Goal: Obtain resource: Download file/media

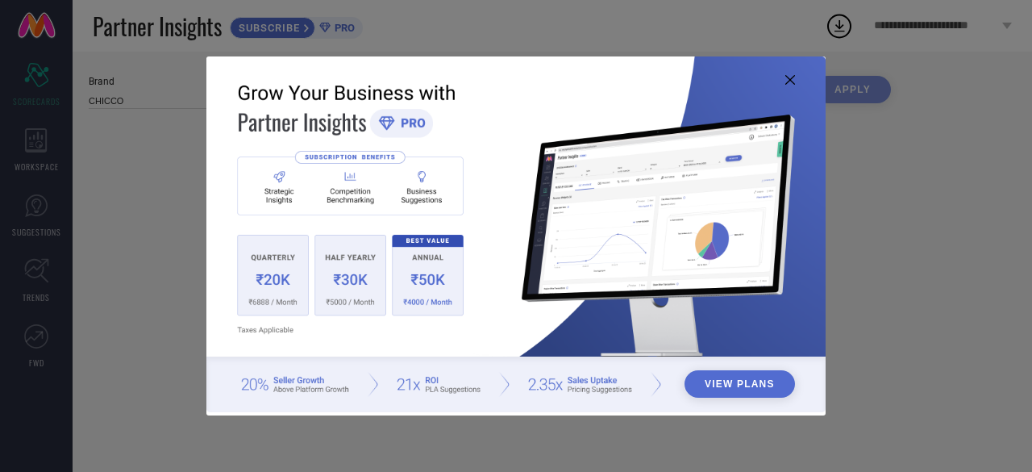
type input "All"
click at [787, 77] on icon at bounding box center [790, 80] width 10 height 10
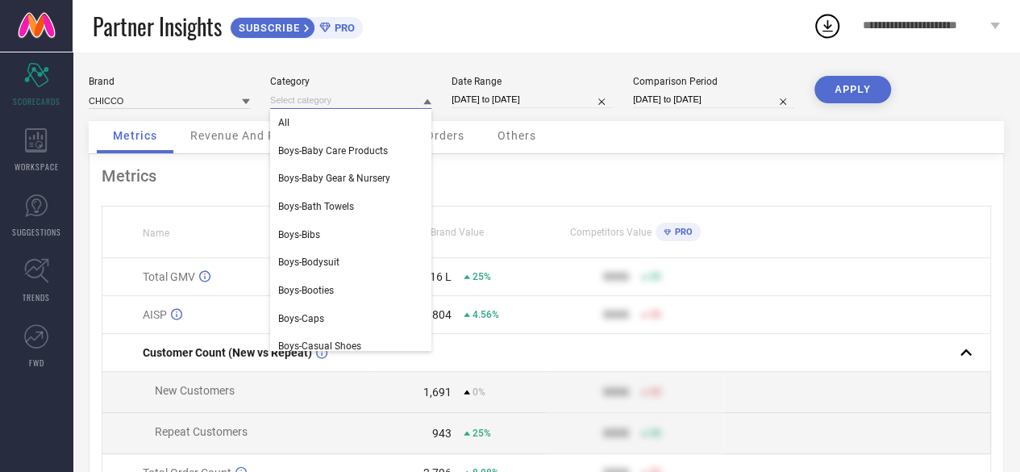
click at [343, 102] on input at bounding box center [350, 100] width 161 height 17
click at [797, 172] on div "Metrics" at bounding box center [546, 175] width 889 height 19
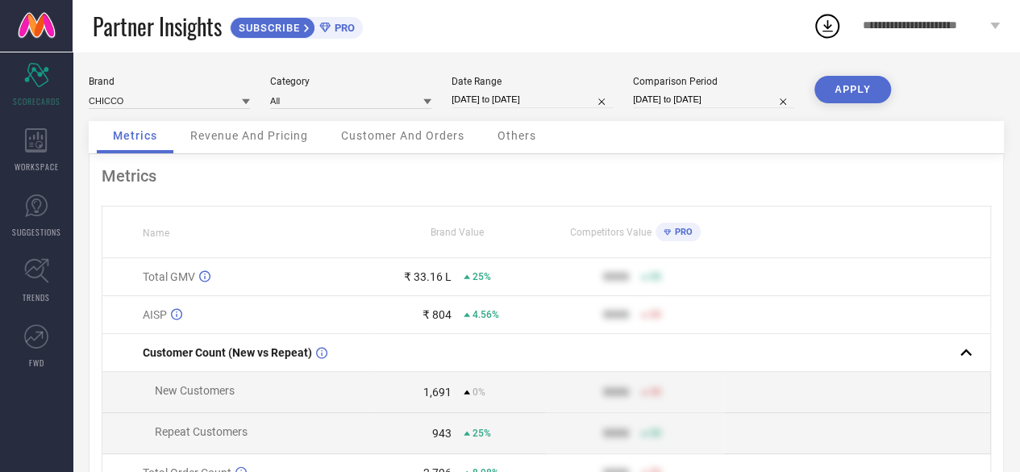
click at [244, 144] on div "Revenue And Pricing" at bounding box center [249, 137] width 150 height 32
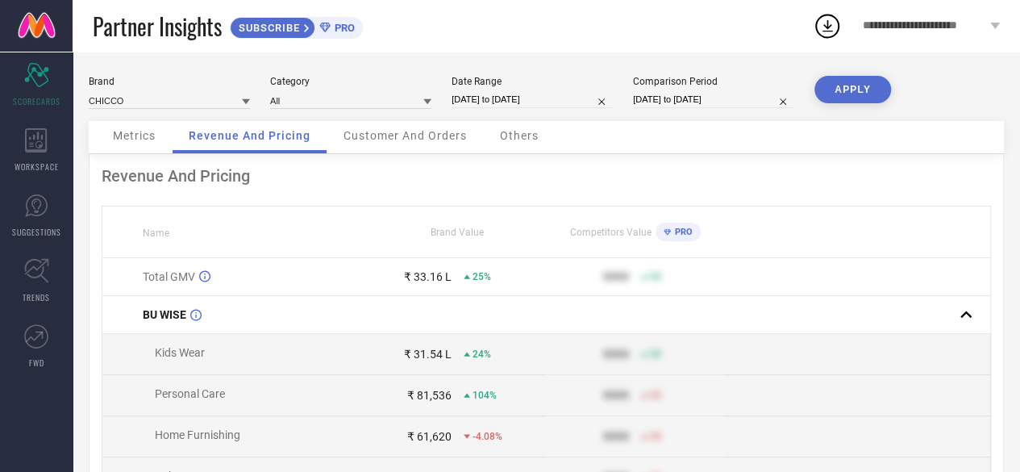
click at [430, 139] on span "Customer And Orders" at bounding box center [404, 135] width 123 height 13
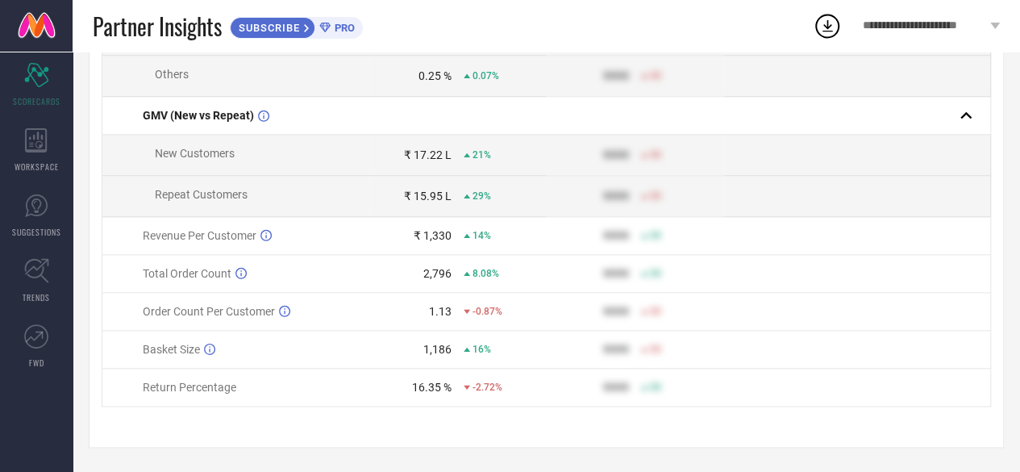
scroll to position [817, 0]
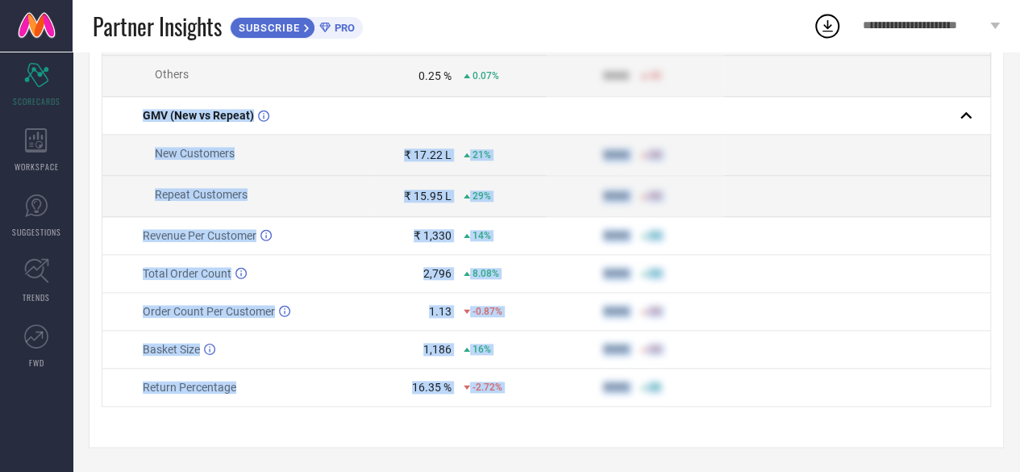
drag, startPoint x: 135, startPoint y: 112, endPoint x: 704, endPoint y: 397, distance: 635.5
copy tbody "GMV (New vs Repeat) New Customers ₹ 17.22 L 21% 9999 50 Repeat Customers ₹ 15.9…"
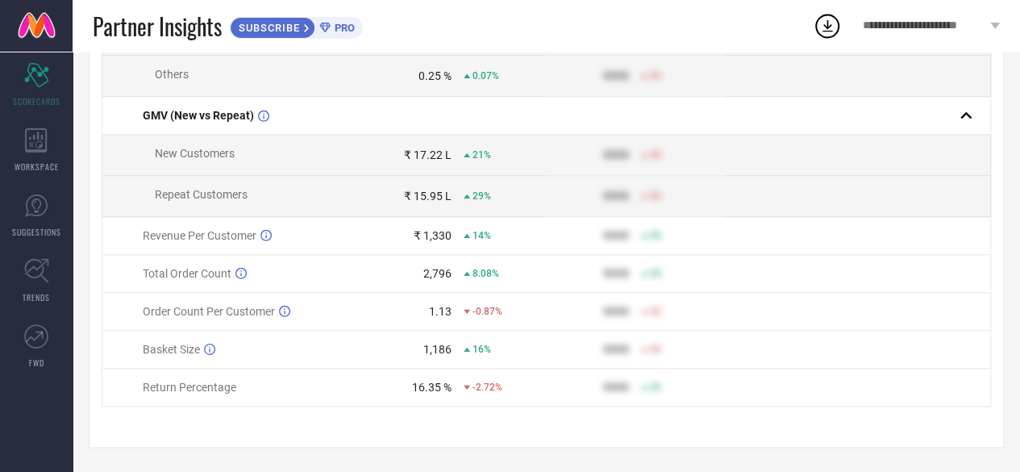
drag, startPoint x: 769, startPoint y: 430, endPoint x: 118, endPoint y: 86, distance: 735.6
copy table "Name Brand Value Competitors Value PRO Customer Count (New vs Repeat) New Custo…"
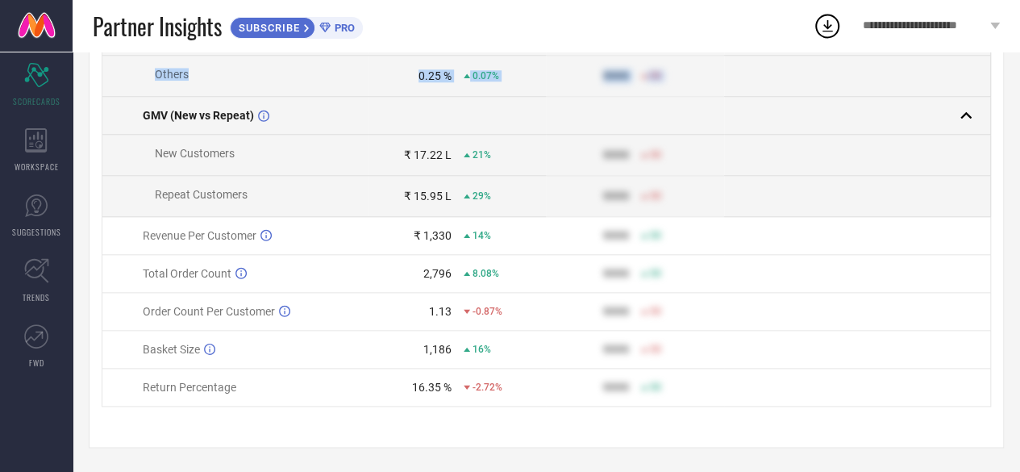
drag, startPoint x: 725, startPoint y: 441, endPoint x: 143, endPoint y: 106, distance: 672.0
copy table "Name Brand Value Competitors Value PRO Customer Count (New vs Repeat) New Custo…"
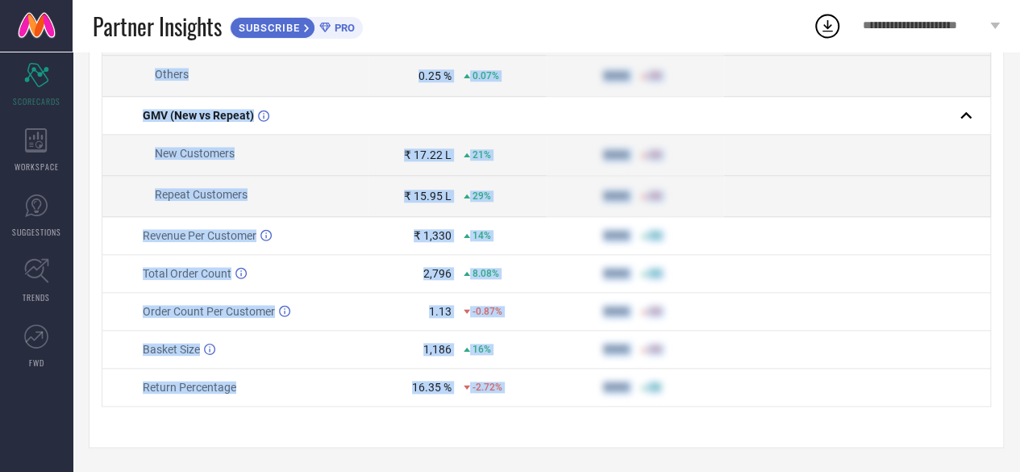
drag, startPoint x: 102, startPoint y: 174, endPoint x: 735, endPoint y: 386, distance: 668.1
copy div "Customer And Orders Name Brand Value Competitors Value PRO Customer Count (New …"
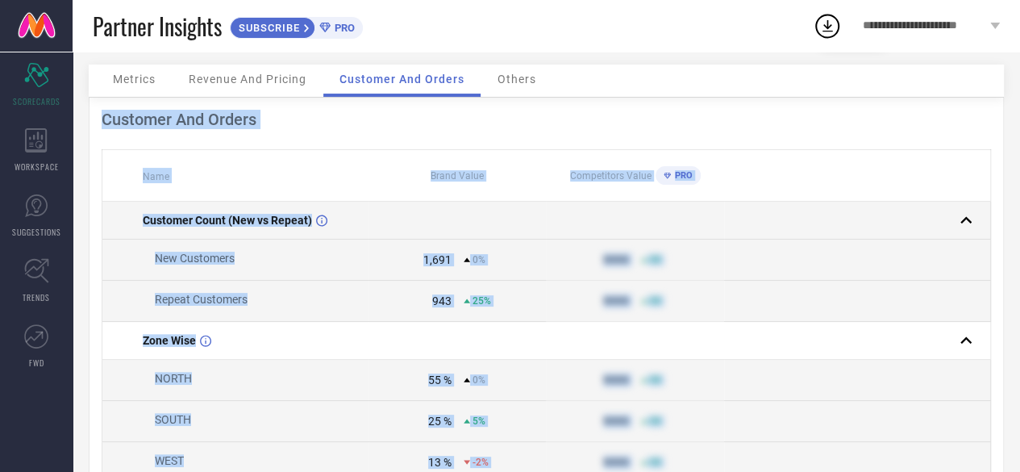
scroll to position [0, 0]
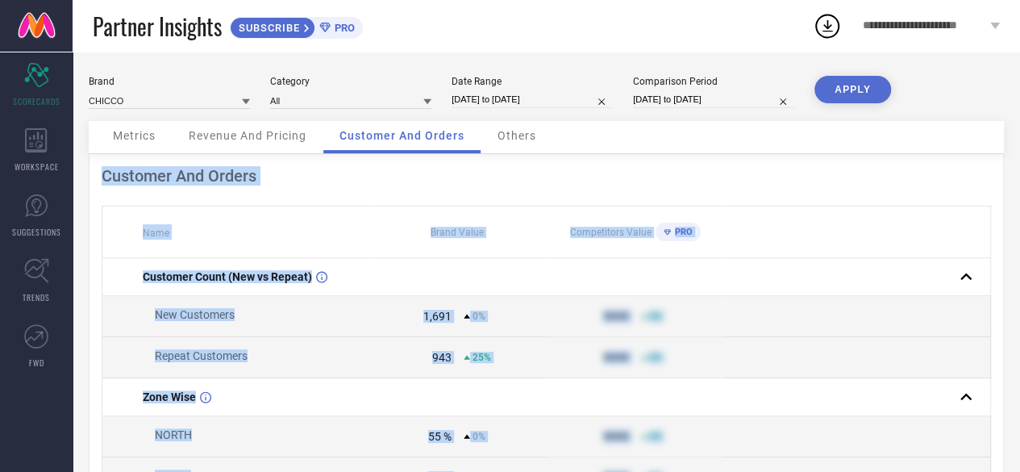
click at [137, 180] on div "Customer And Orders" at bounding box center [546, 175] width 889 height 19
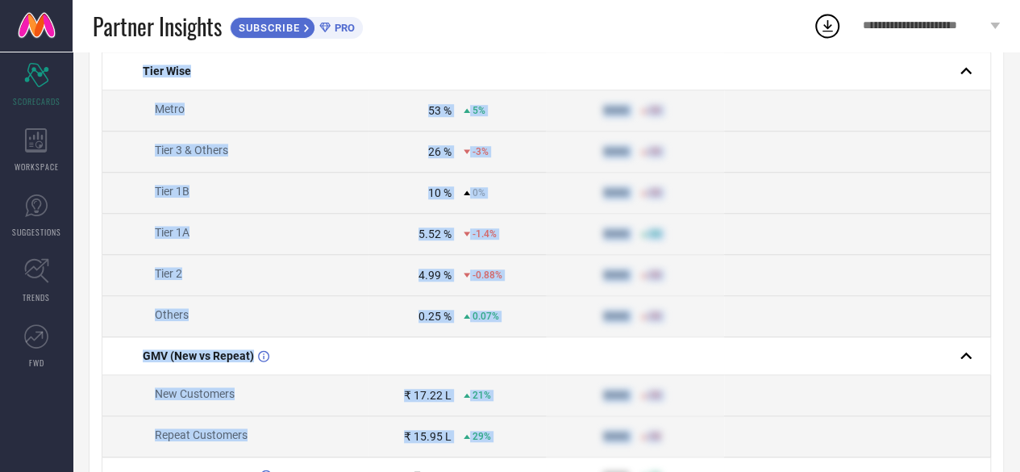
scroll to position [817, 0]
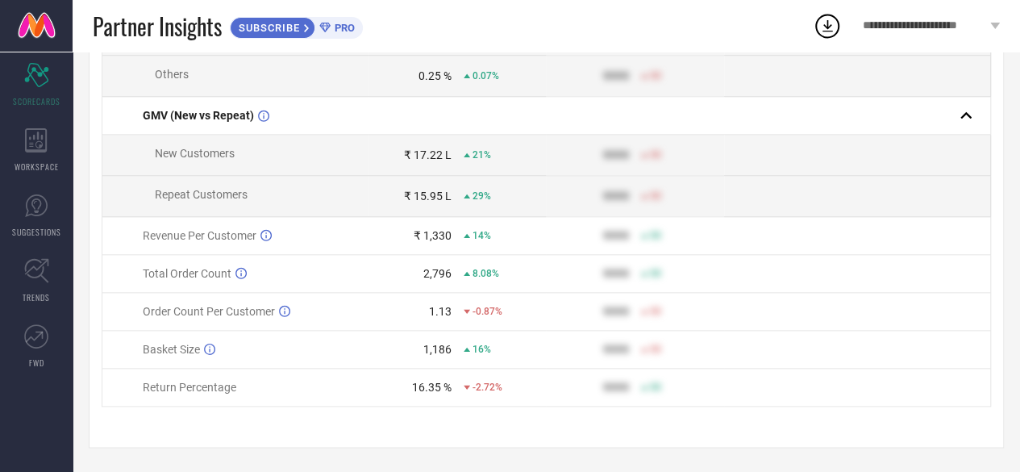
drag, startPoint x: 145, startPoint y: 235, endPoint x: 1001, endPoint y: 387, distance: 869.4
copy thead
click at [665, 397] on td "9999 50" at bounding box center [634, 387] width 177 height 38
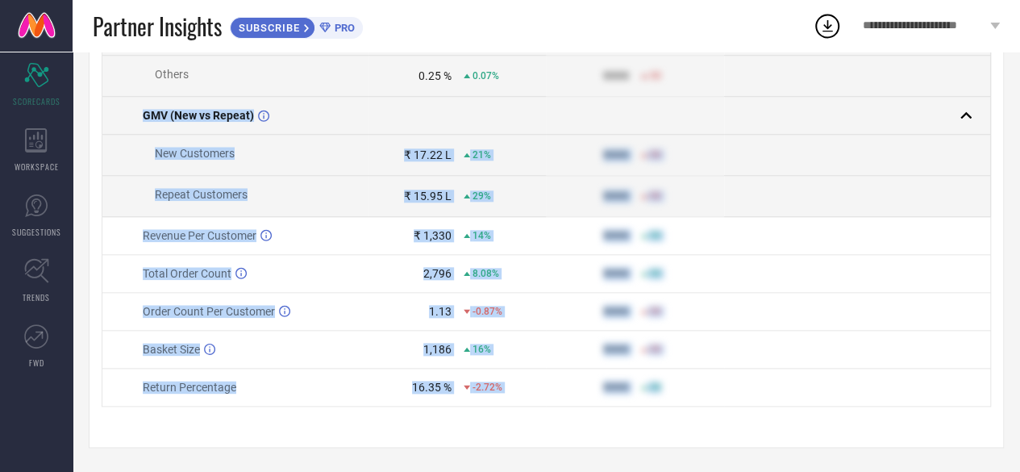
drag, startPoint x: 711, startPoint y: 392, endPoint x: 119, endPoint y: 101, distance: 659.4
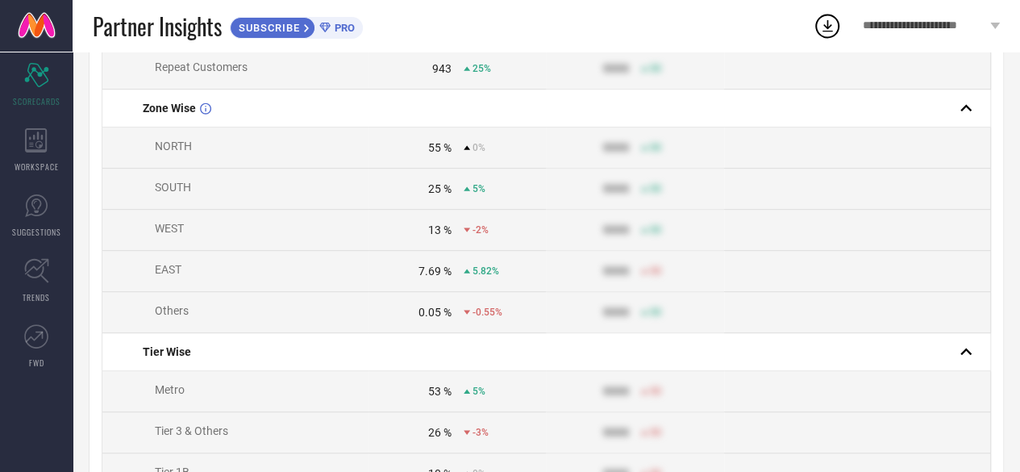
scroll to position [0, 0]
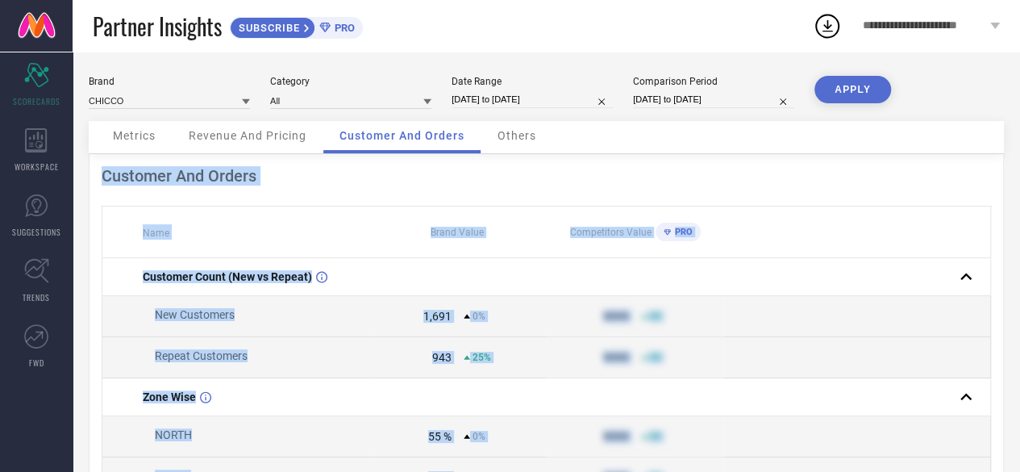
click at [105, 181] on div "Customer And Orders" at bounding box center [546, 175] width 889 height 19
copy div "Customer And Orders Name Brand Value Competitors Value PRO Customer Count (New …"
click at [882, 257] on th at bounding box center [857, 232] width 267 height 52
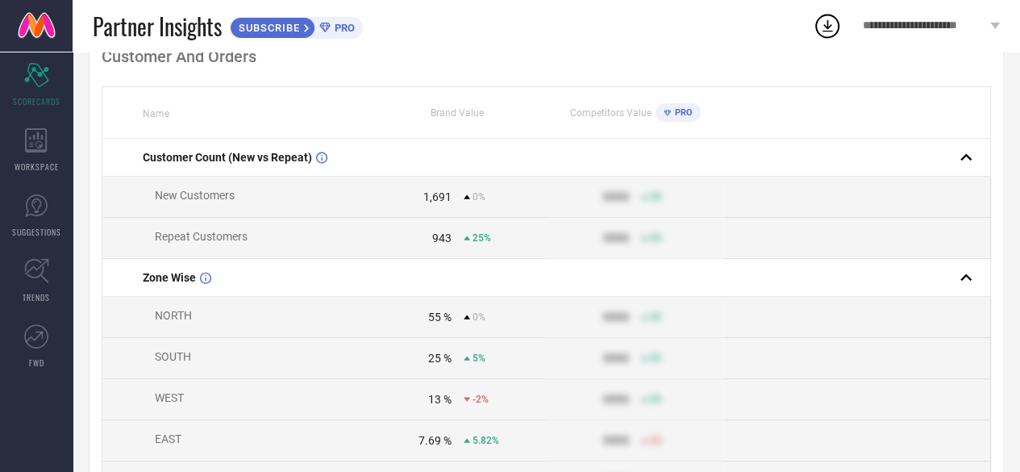
scroll to position [118, 0]
drag, startPoint x: 156, startPoint y: 238, endPoint x: 246, endPoint y: 246, distance: 90.6
click at [246, 244] on span "Repeat Customers" at bounding box center [201, 237] width 93 height 13
copy span "Repeat Customers"
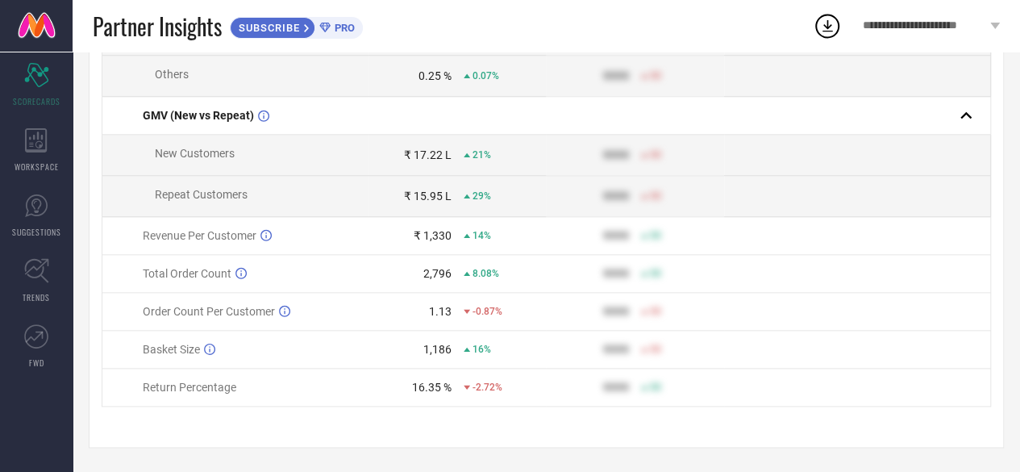
scroll to position [817, 0]
drag, startPoint x: 143, startPoint y: 235, endPoint x: 255, endPoint y: 235, distance: 112.0
click at [255, 235] on span "Revenue Per Customer" at bounding box center [200, 235] width 114 height 13
copy span "Revenue Per Customer"
drag, startPoint x: 147, startPoint y: 314, endPoint x: 265, endPoint y: 313, distance: 118.5
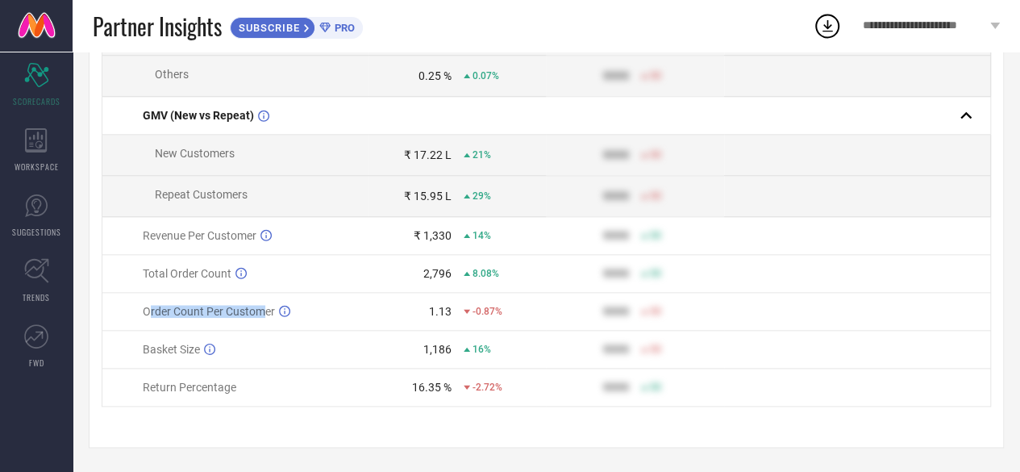
click at [265, 313] on span "Order Count Per Customer" at bounding box center [209, 311] width 132 height 13
click at [250, 313] on span "Order Count Per Customer" at bounding box center [209, 311] width 132 height 13
drag, startPoint x: 143, startPoint y: 313, endPoint x: 279, endPoint y: 310, distance: 135.4
click at [279, 310] on div "Order Count Per Customer Number of orders divided by no of customers." at bounding box center [255, 311] width 225 height 13
copy span "Order Count Per Customer"
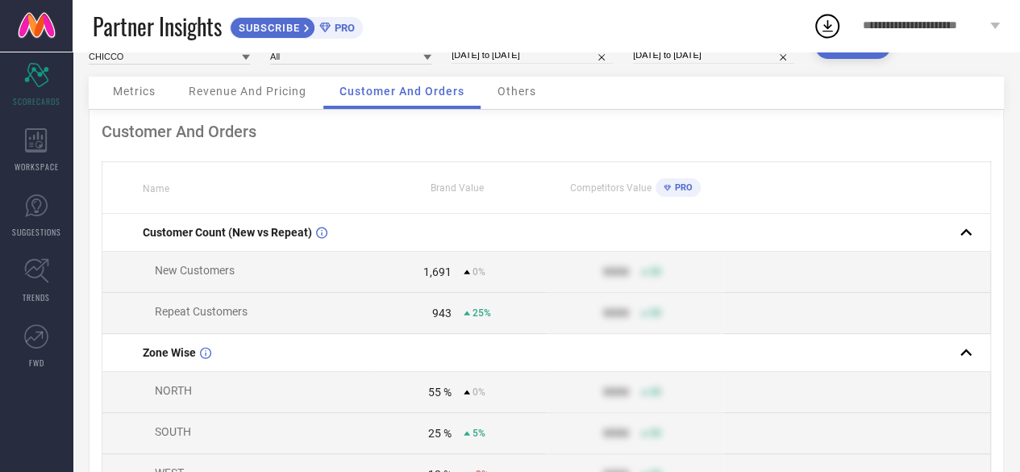
scroll to position [0, 0]
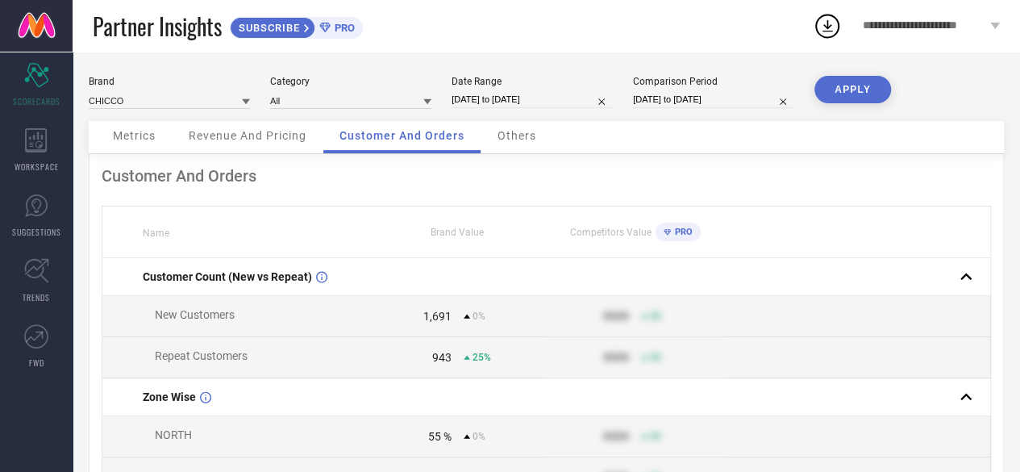
click at [524, 147] on div "Others" at bounding box center [516, 137] width 71 height 32
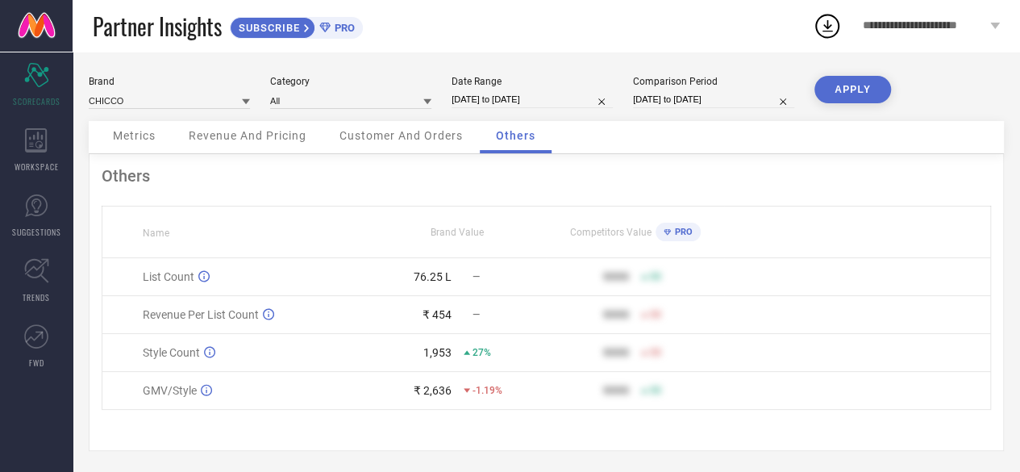
scroll to position [5, 0]
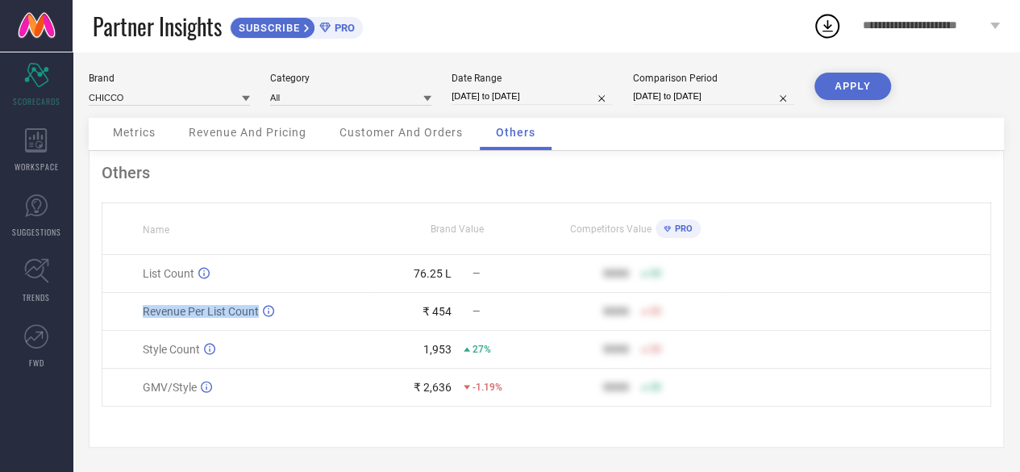
drag, startPoint x: 143, startPoint y: 311, endPoint x: 259, endPoint y: 315, distance: 116.1
click at [259, 315] on div "Revenue Per List Count" at bounding box center [255, 311] width 225 height 13
copy span "Revenue Per List Count"
click at [434, 389] on div "₹ 2,636" at bounding box center [433, 386] width 38 height 13
click at [409, 123] on div "Customer And Orders" at bounding box center [401, 134] width 156 height 32
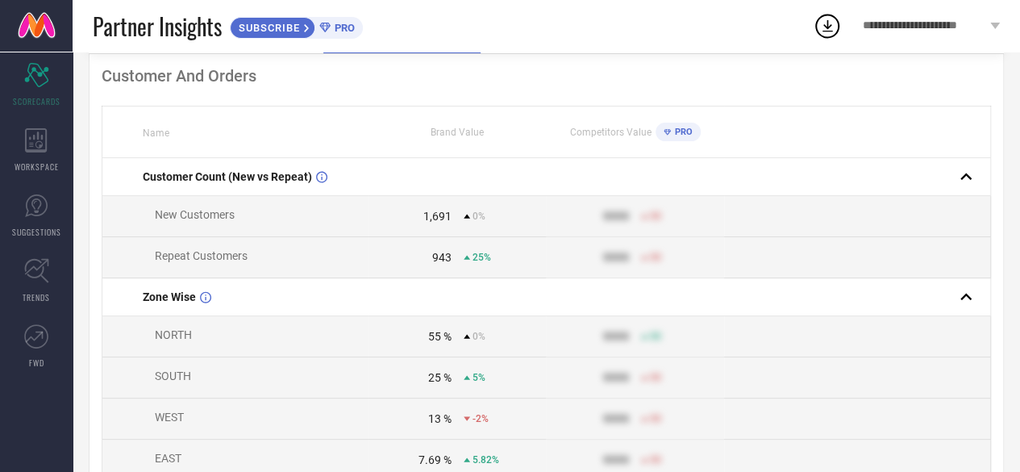
scroll to position [0, 0]
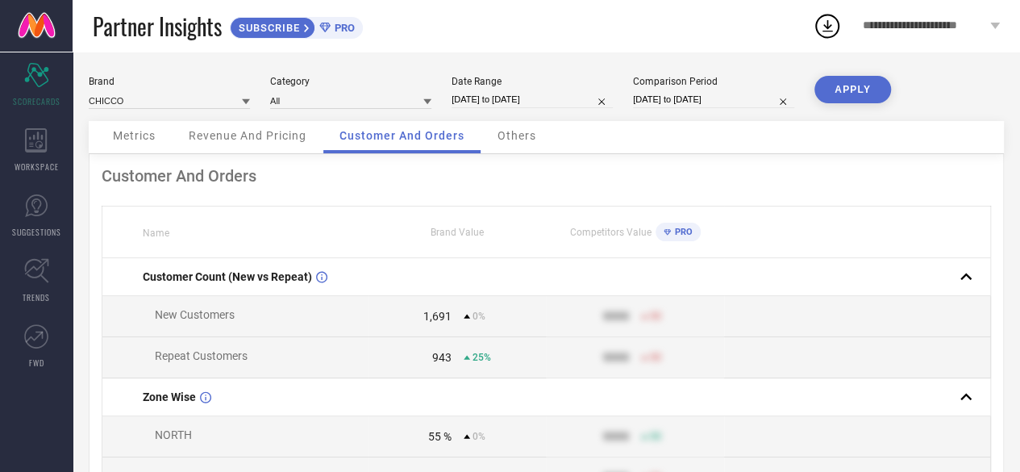
click at [272, 135] on span "Revenue And Pricing" at bounding box center [248, 135] width 118 height 13
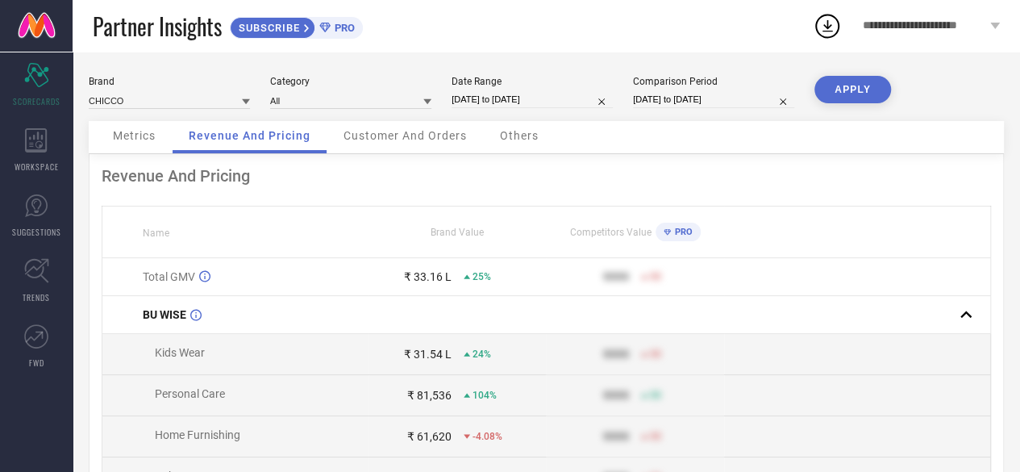
click at [127, 138] on span "Metrics" at bounding box center [134, 135] width 43 height 13
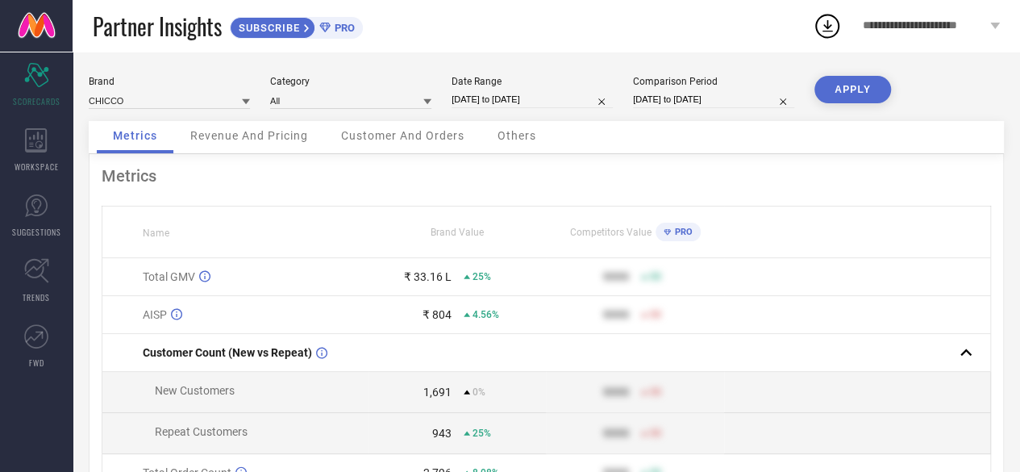
click at [348, 31] on span "PRO" at bounding box center [342, 28] width 24 height 12
click at [37, 222] on link "SUGGESTIONS" at bounding box center [36, 215] width 73 height 64
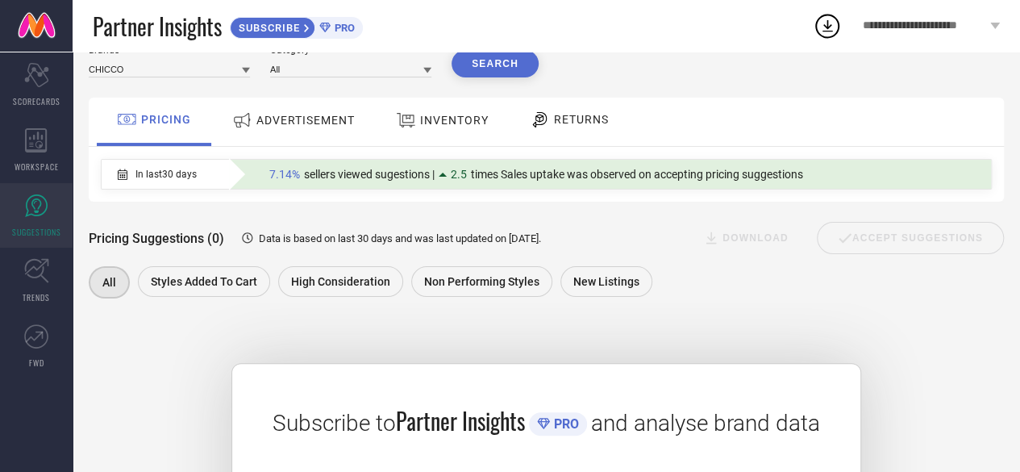
scroll to position [64, 0]
click at [293, 127] on span "ADVERTISEMENT" at bounding box center [305, 120] width 98 height 13
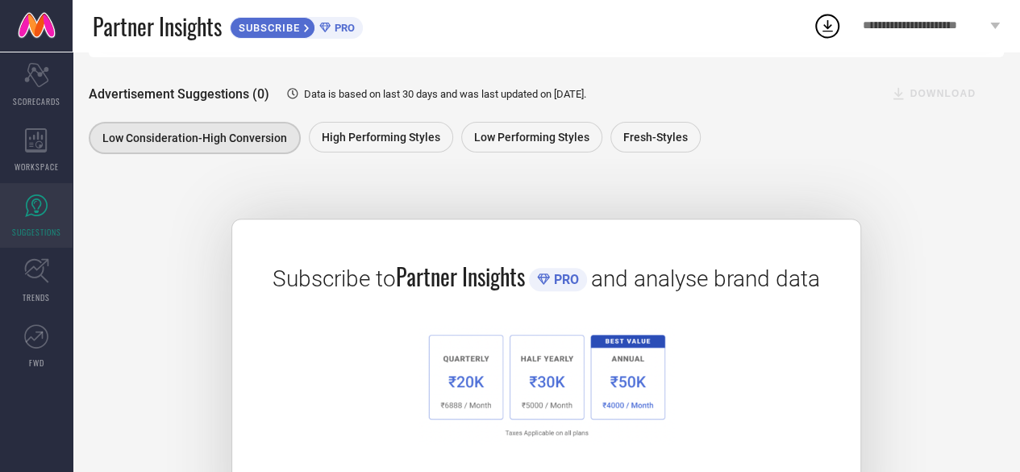
scroll to position [59, 0]
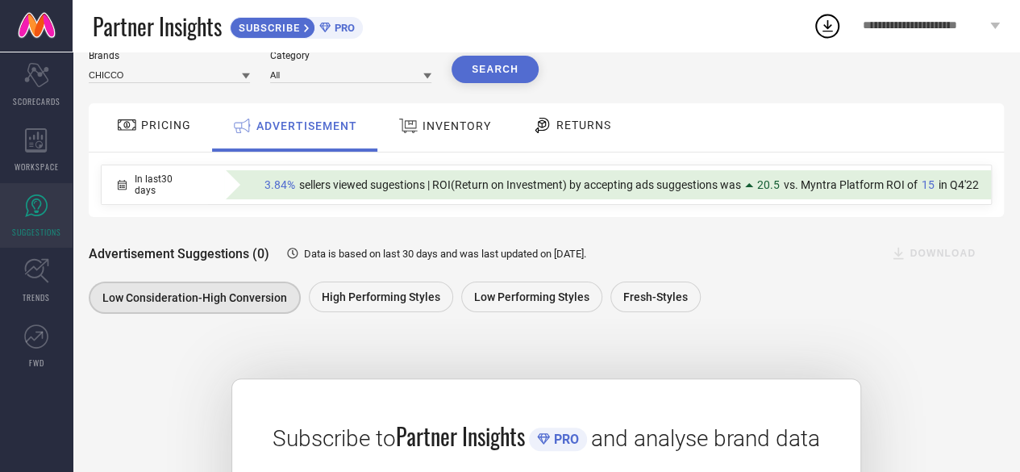
click at [444, 125] on span "INVENTORY" at bounding box center [456, 125] width 69 height 13
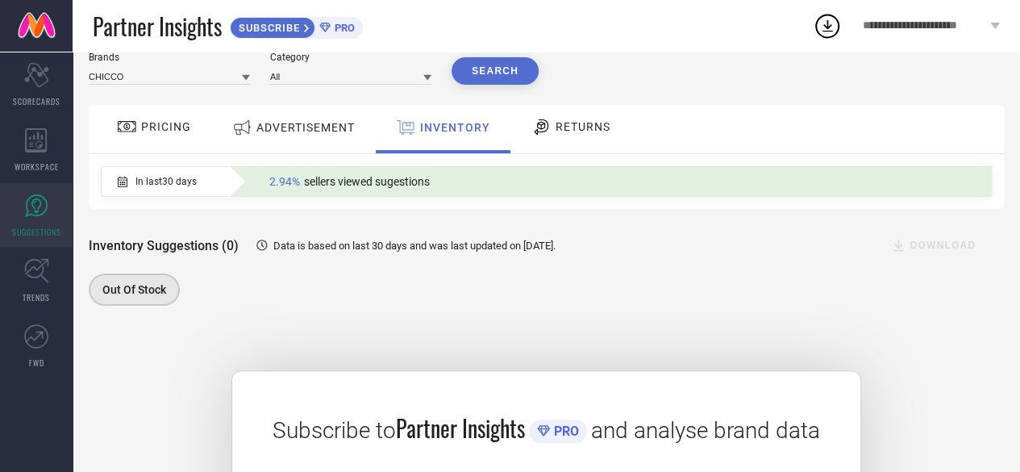
scroll to position [48, 0]
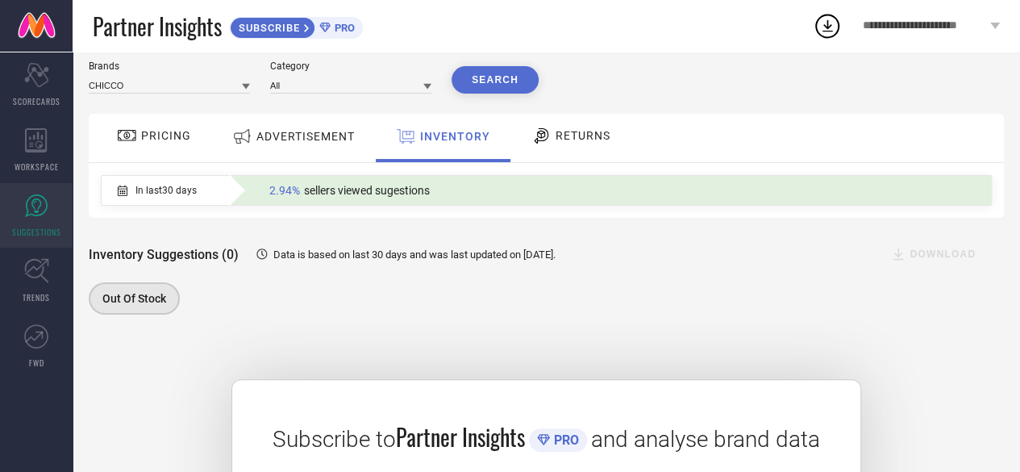
click at [566, 136] on span "RETURNS" at bounding box center [582, 135] width 55 height 13
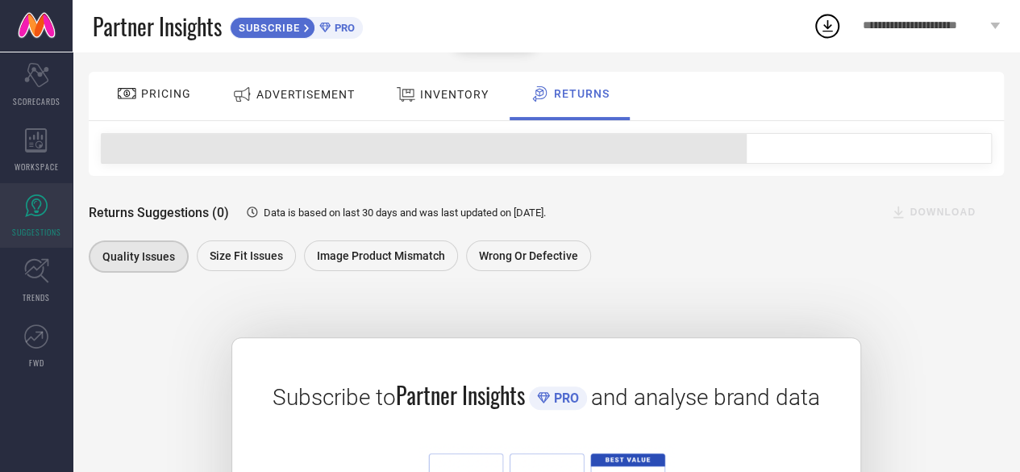
scroll to position [91, 0]
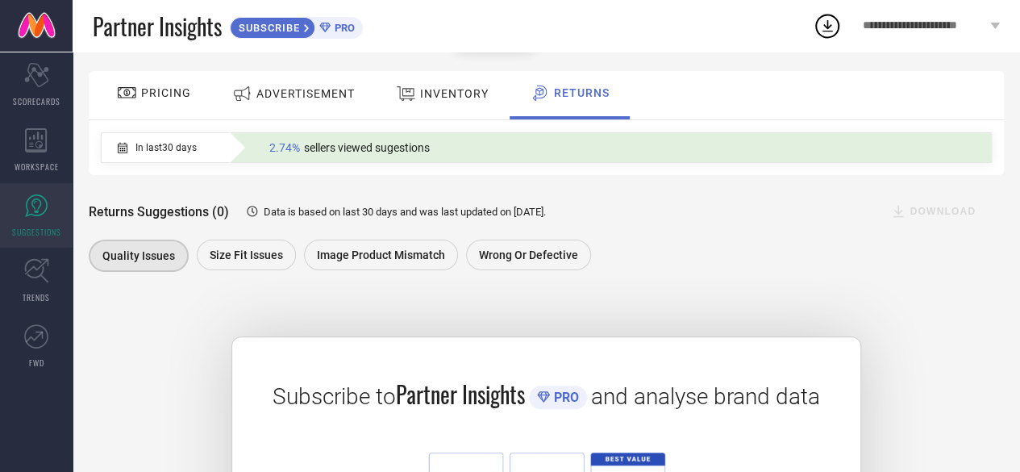
click at [164, 96] on span "PRICING" at bounding box center [166, 92] width 50 height 13
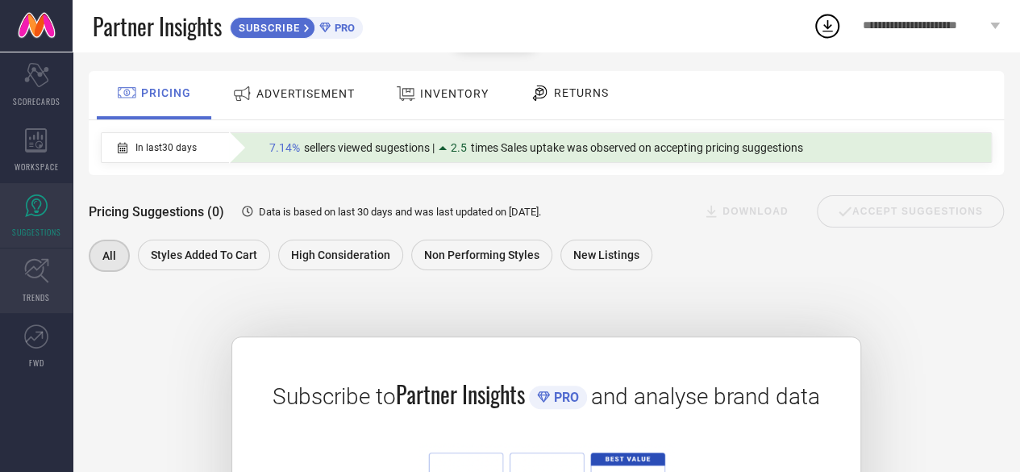
click at [45, 276] on icon at bounding box center [36, 270] width 25 height 25
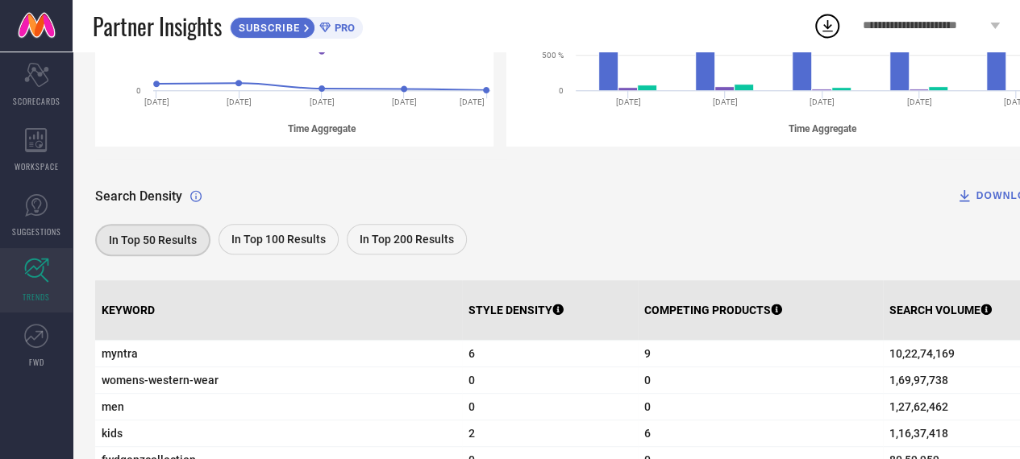
scroll to position [401, 0]
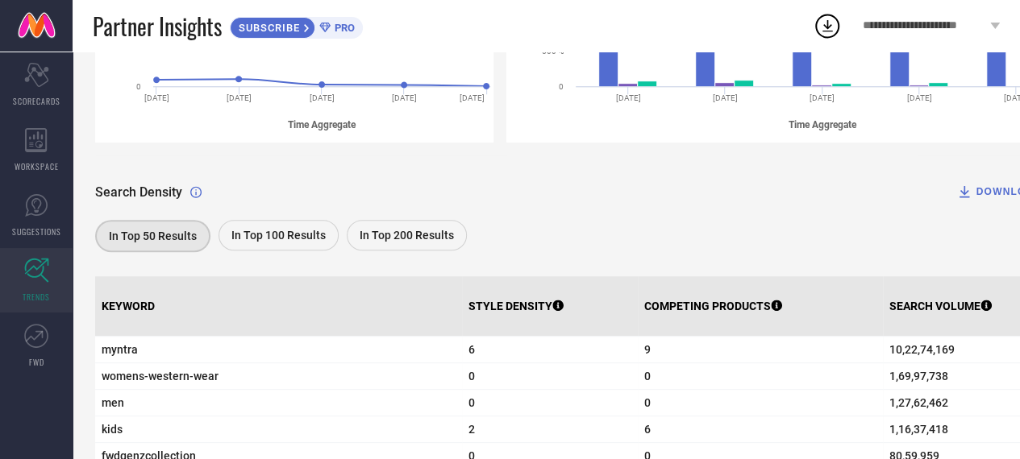
click at [389, 235] on span "In Top 200 Results" at bounding box center [407, 235] width 94 height 13
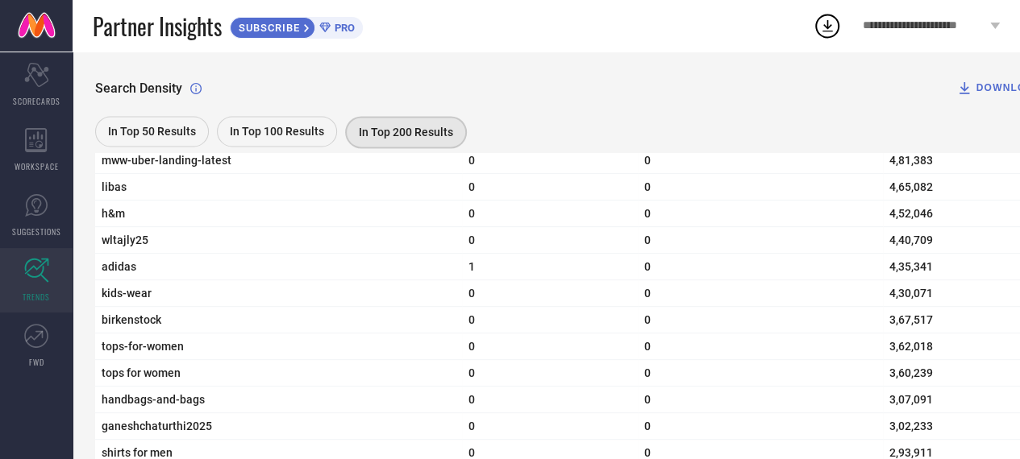
scroll to position [1149, 1]
drag, startPoint x: 100, startPoint y: 276, endPoint x: 160, endPoint y: 268, distance: 60.3
click at [160, 268] on td "adidas" at bounding box center [277, 267] width 367 height 27
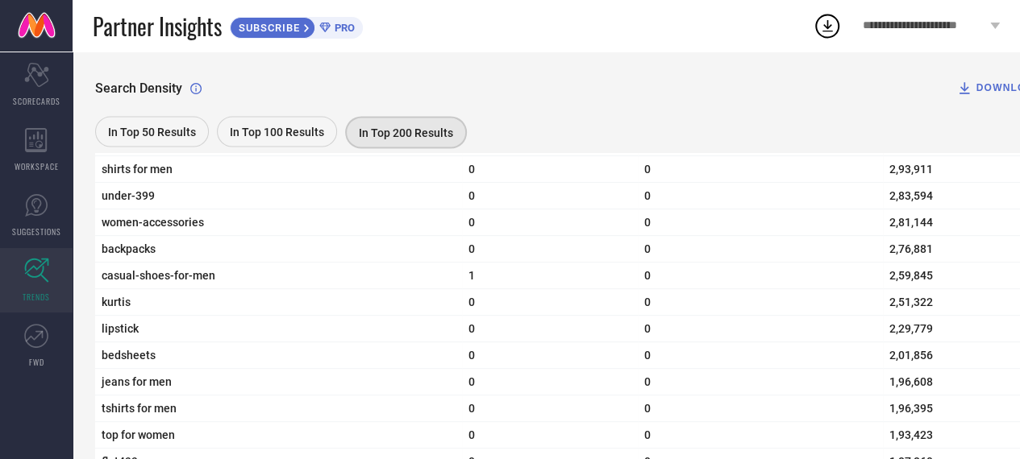
scroll to position [1436, 0]
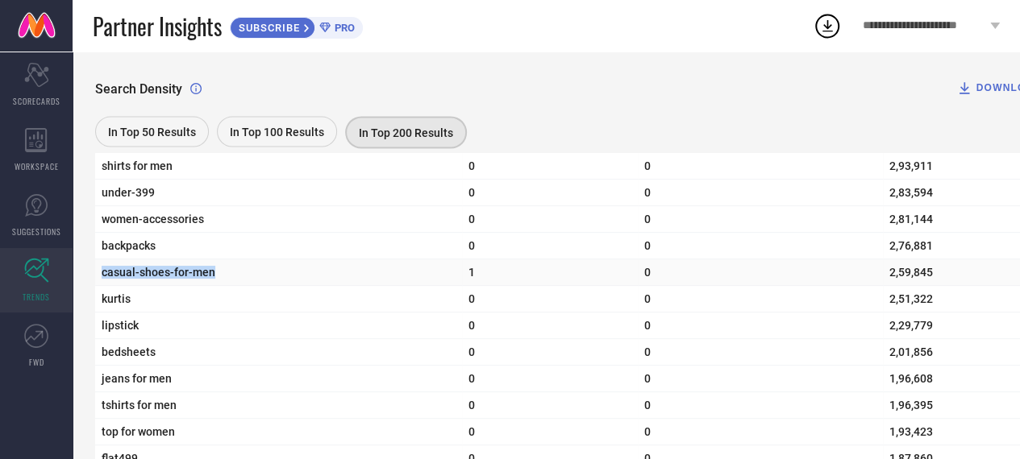
drag, startPoint x: 104, startPoint y: 285, endPoint x: 228, endPoint y: 279, distance: 124.3
click at [228, 279] on span "casual-shoes-for-men" at bounding box center [279, 272] width 354 height 13
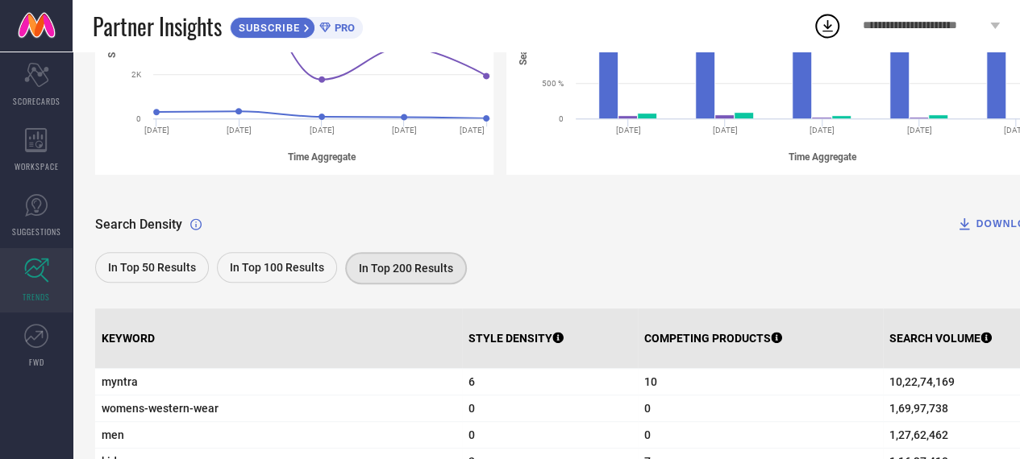
scroll to position [339, 0]
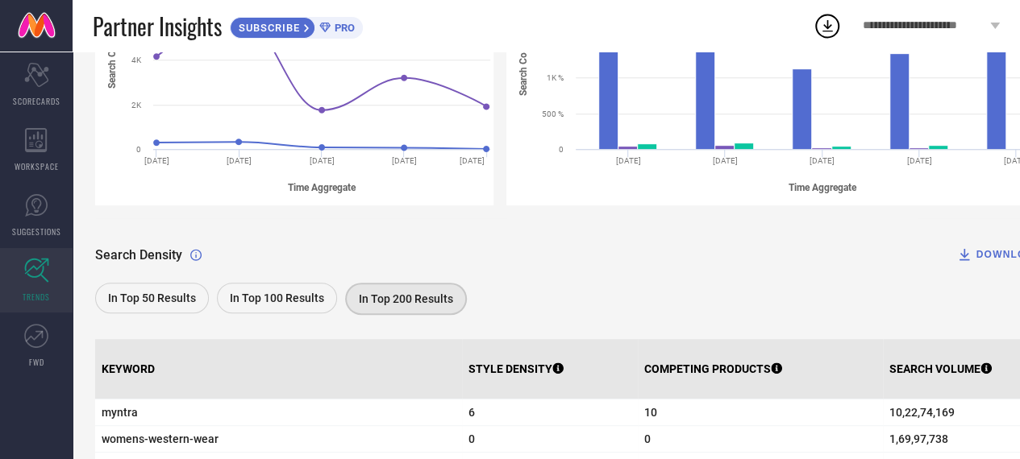
click at [1002, 260] on div "DOWNLOAD" at bounding box center [998, 255] width 85 height 16
click at [830, 31] on icon at bounding box center [827, 26] width 10 height 12
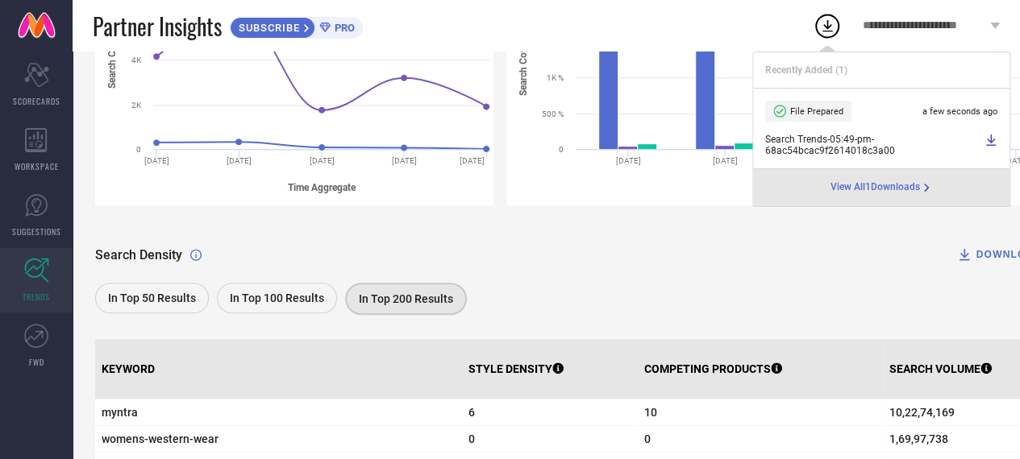
click at [856, 186] on span "View All 1 Downloads" at bounding box center [874, 187] width 89 height 13
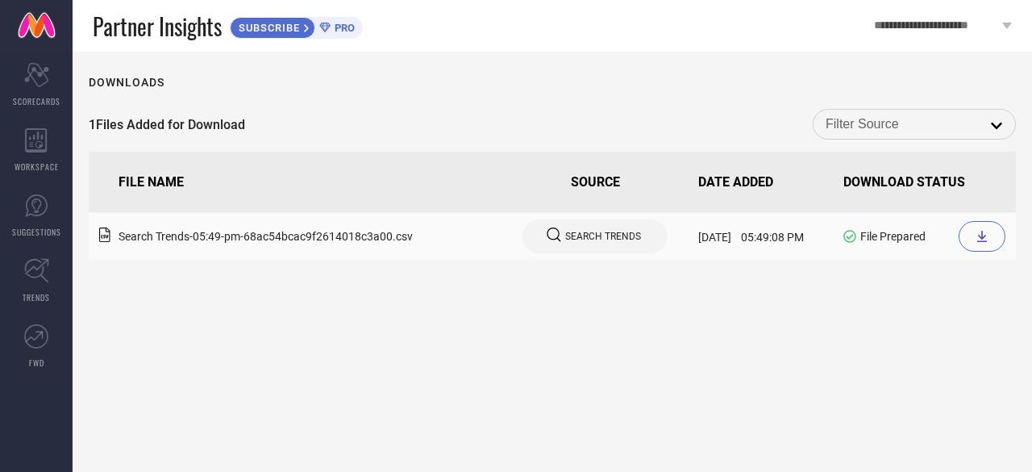
click at [980, 239] on icon at bounding box center [981, 236] width 13 height 13
click at [935, 137] on div "open" at bounding box center [914, 124] width 203 height 31
click at [929, 120] on input at bounding box center [913, 124] width 177 height 21
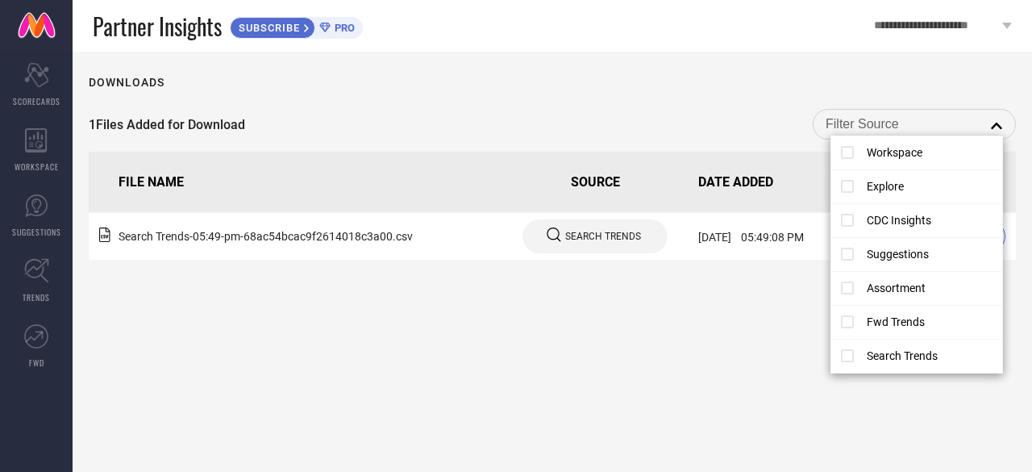
click at [929, 120] on input at bounding box center [913, 124] width 177 height 21
